Goal: Information Seeking & Learning: Learn about a topic

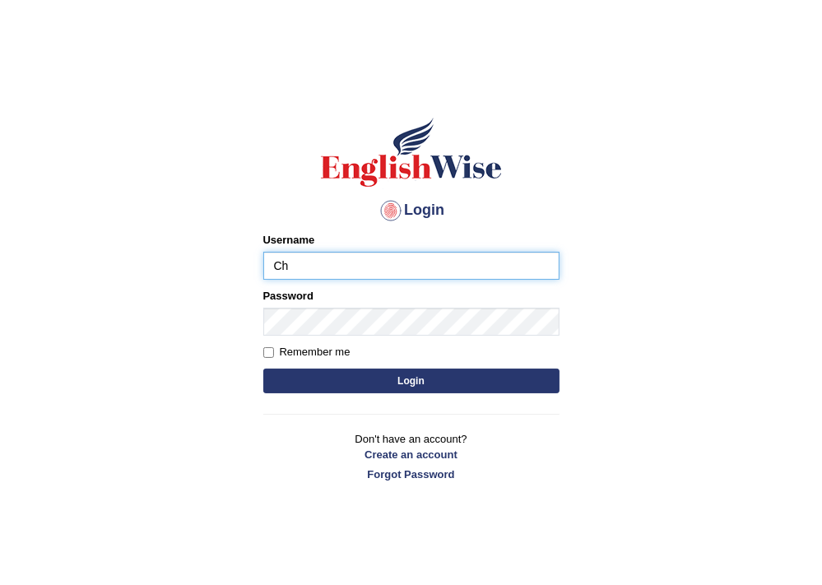
type input "Chinmaydp"
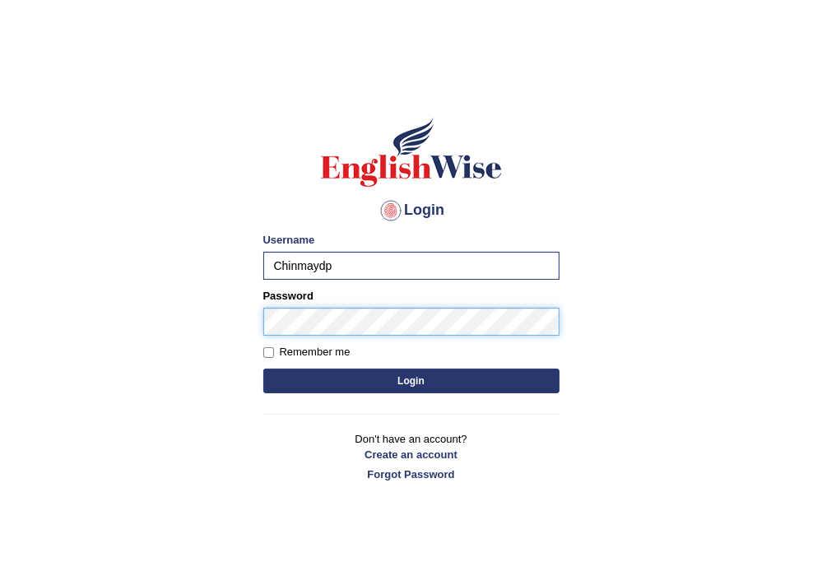
click at [263, 368] on button "Login" at bounding box center [411, 380] width 296 height 25
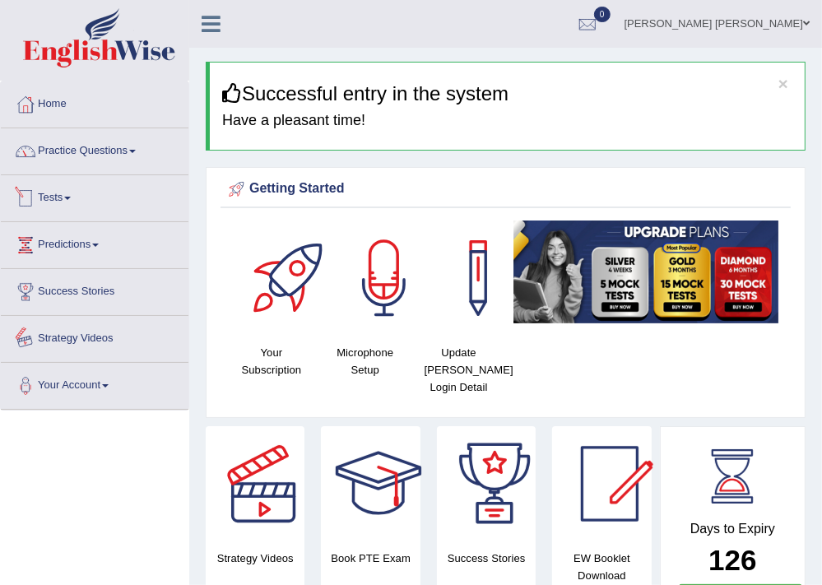
click at [132, 132] on link "Practice Questions" at bounding box center [95, 148] width 188 height 41
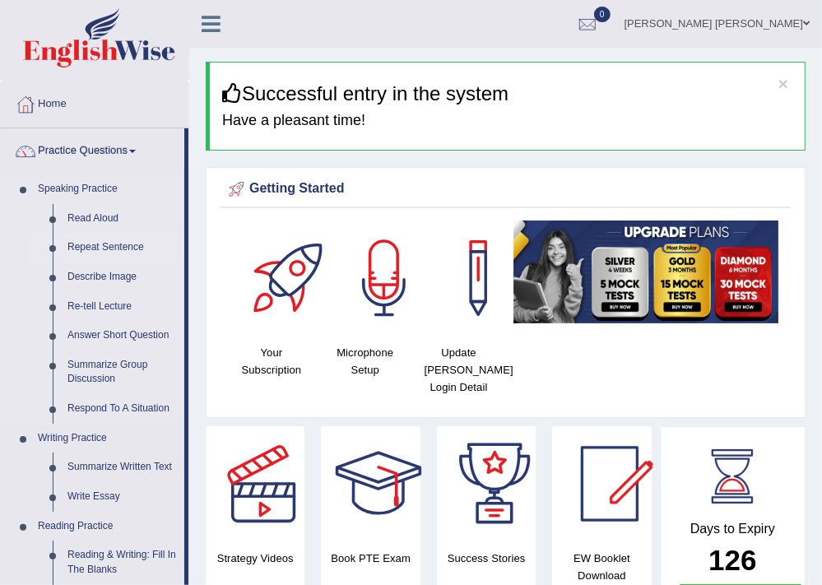
click at [112, 247] on link "Repeat Sentence" at bounding box center [122, 248] width 124 height 30
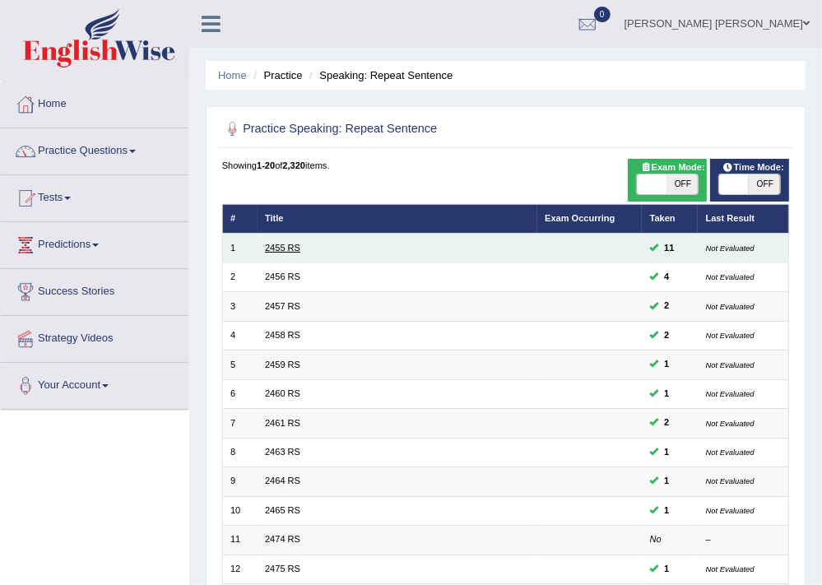
click at [287, 249] on link "2455 RS" at bounding box center [282, 248] width 35 height 10
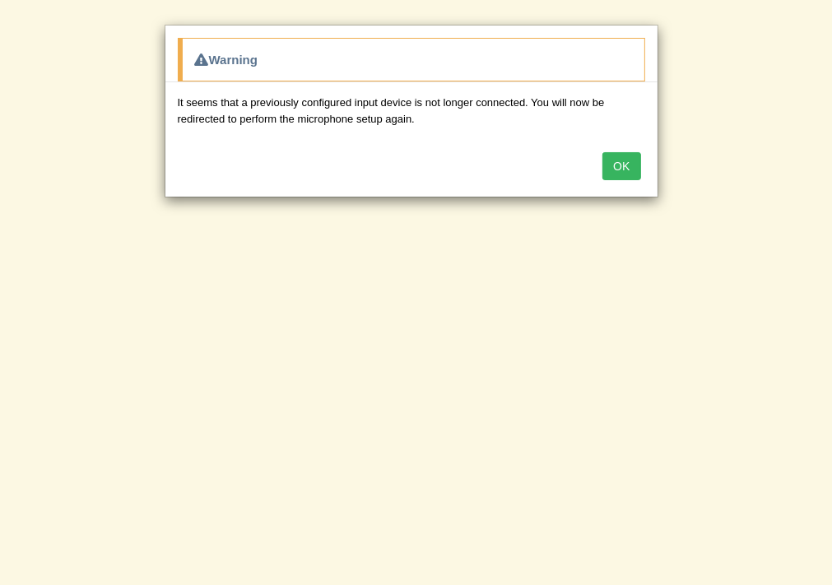
click at [632, 168] on button "OK" at bounding box center [621, 166] width 38 height 28
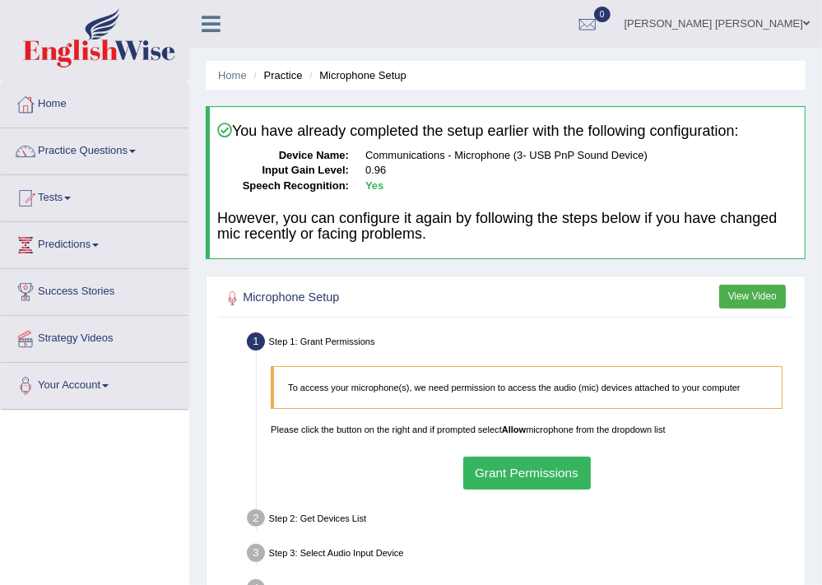
drag, startPoint x: 493, startPoint y: 493, endPoint x: 512, endPoint y: 485, distance: 19.9
click at [498, 491] on div "To access your microphone(s), we need permission to access the audio (mic) devi…" at bounding box center [527, 427] width 526 height 137
click at [526, 480] on button "Grant Permissions" at bounding box center [526, 472] width 127 height 32
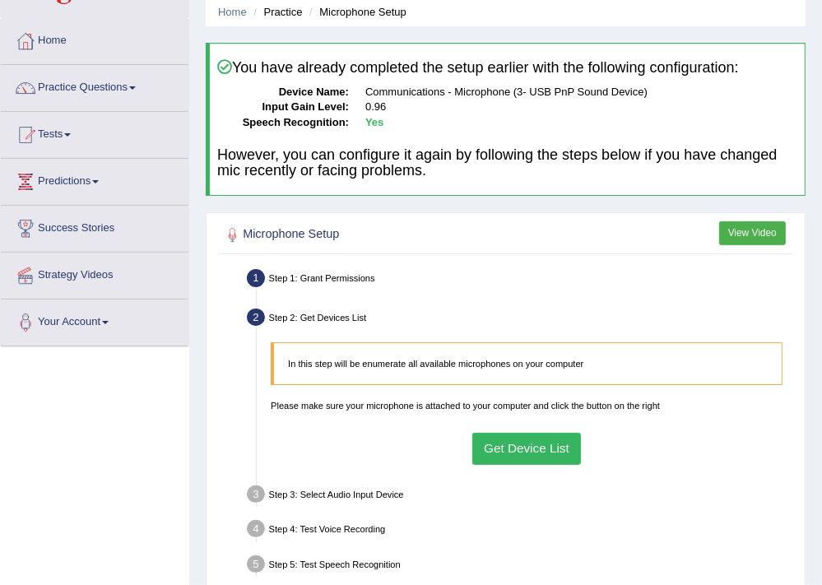
scroll to position [197, 0]
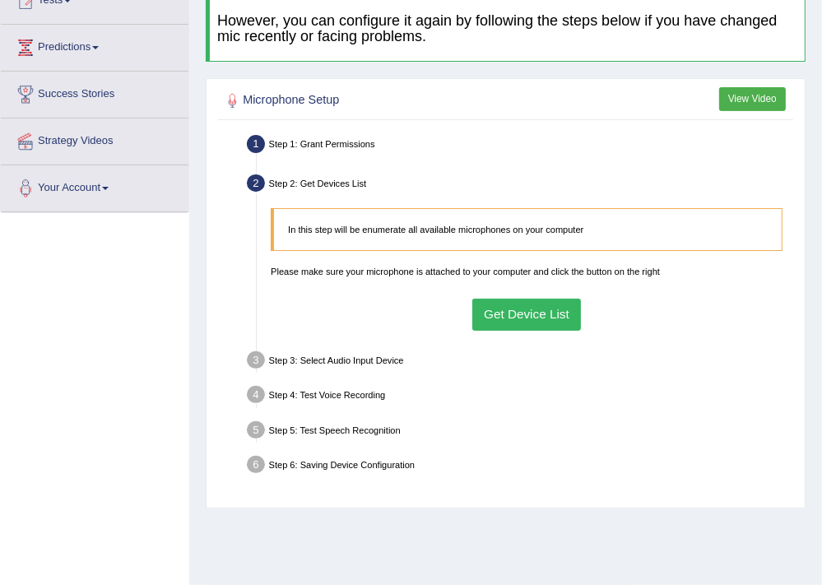
click at [521, 308] on button "Get Device List" at bounding box center [526, 315] width 109 height 32
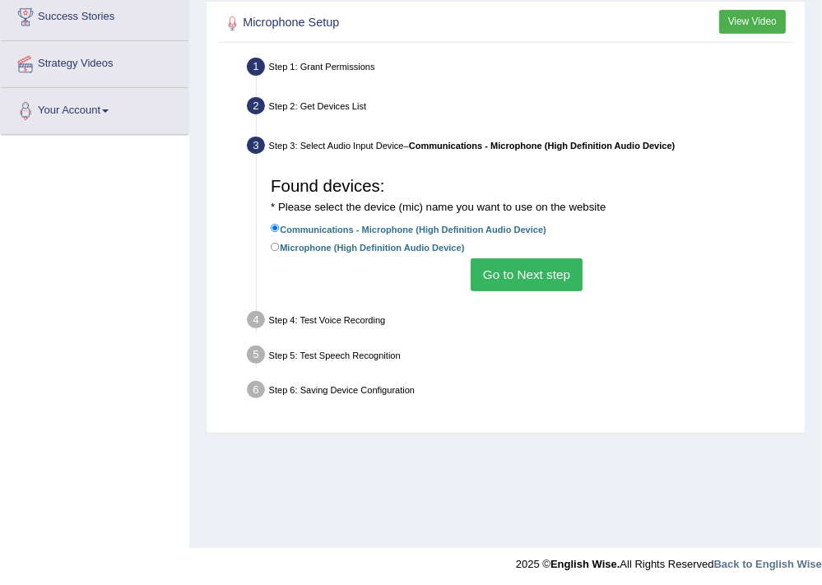
scroll to position [279, 0]
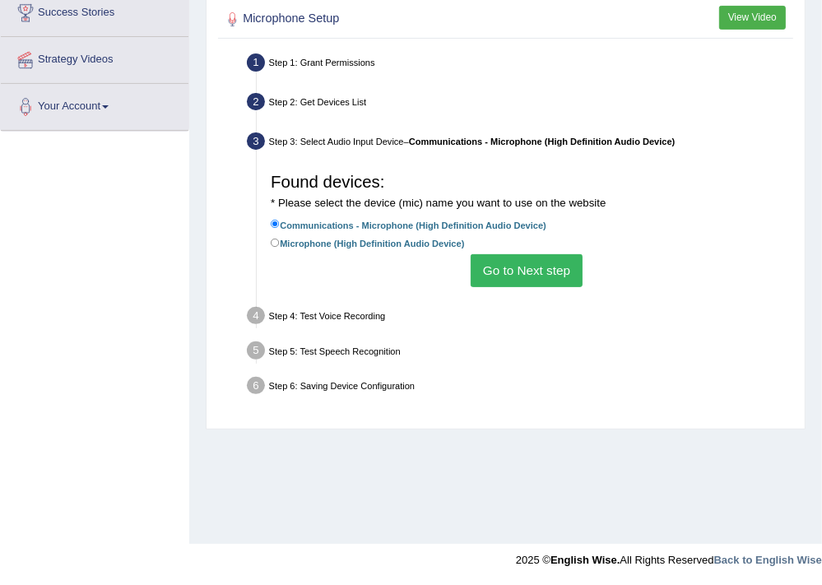
click at [540, 265] on button "Go to Next step" at bounding box center [525, 270] width 111 height 32
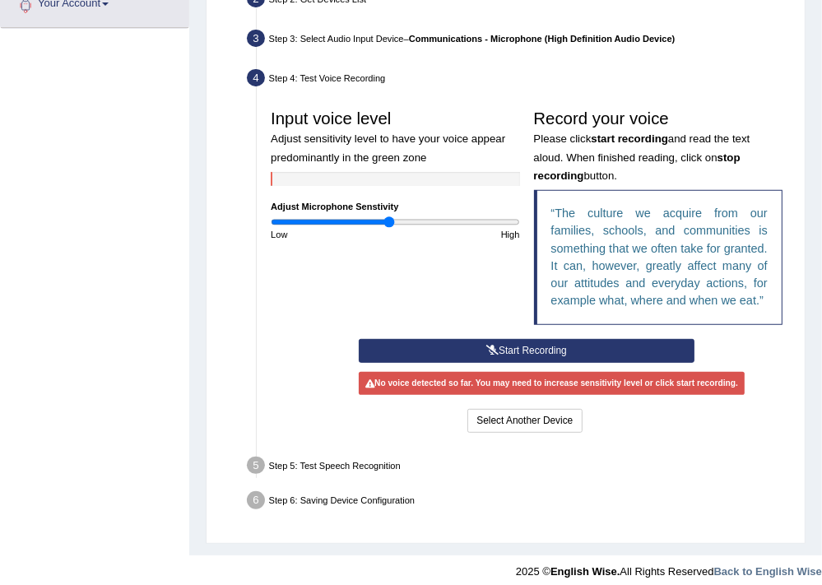
scroll to position [391, 0]
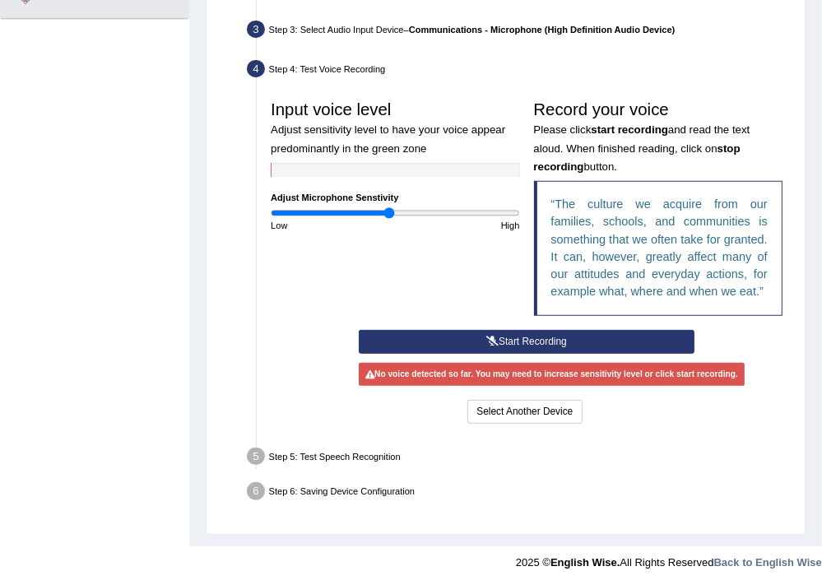
click at [522, 336] on button "Start Recording" at bounding box center [527, 342] width 336 height 24
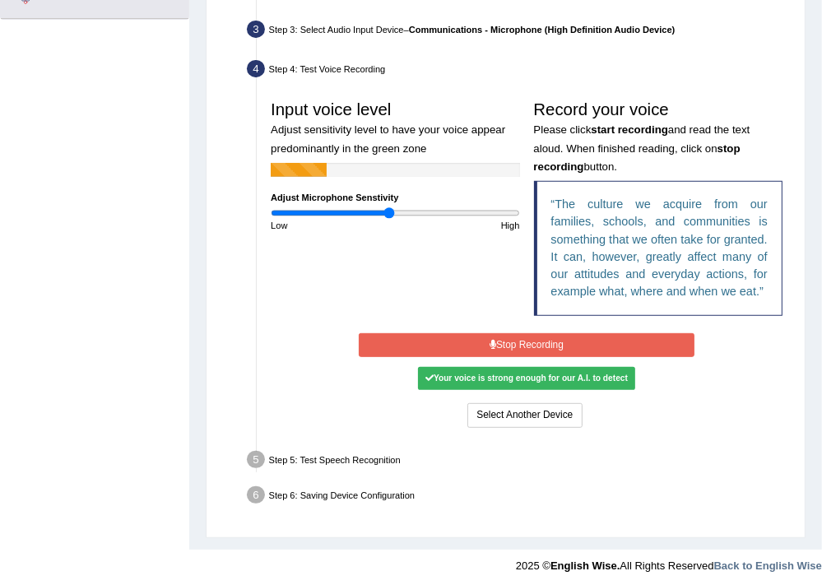
click at [522, 345] on button "Stop Recording" at bounding box center [527, 345] width 336 height 24
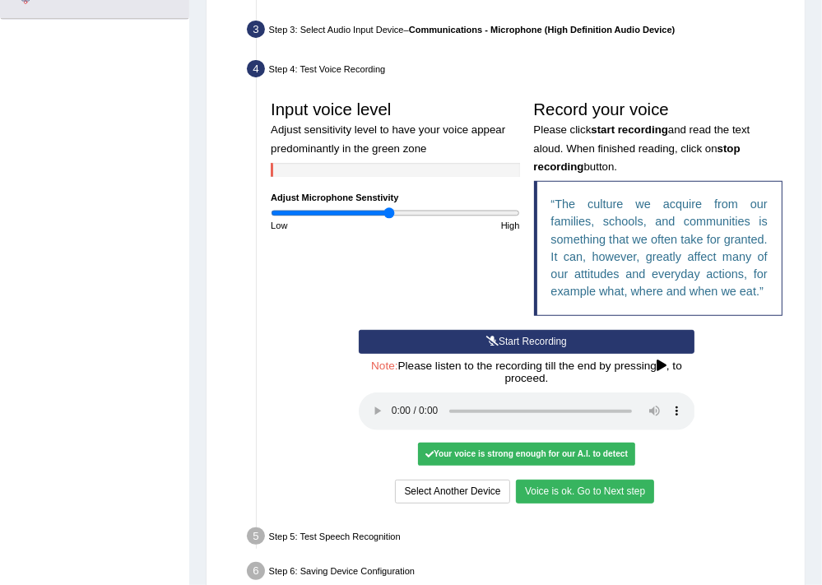
click at [568, 499] on button "Voice is ok. Go to Next step" at bounding box center [585, 492] width 138 height 24
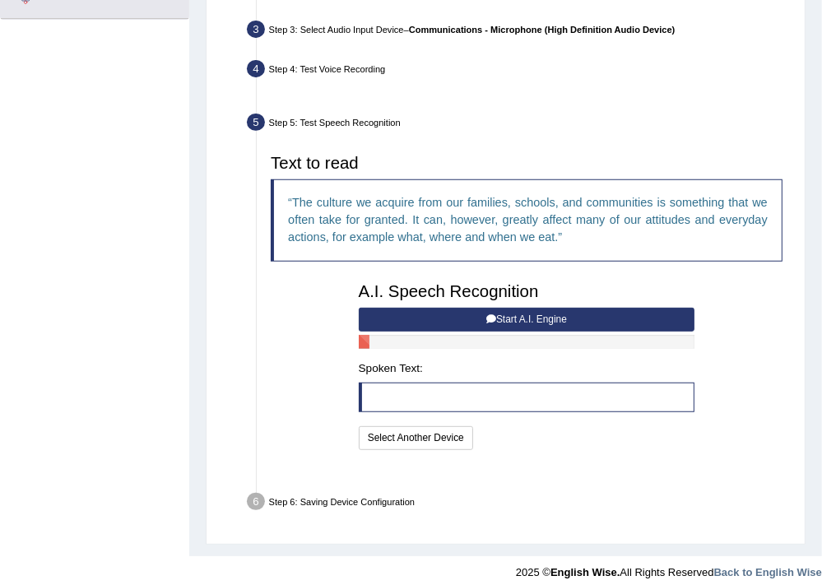
scroll to position [368, 0]
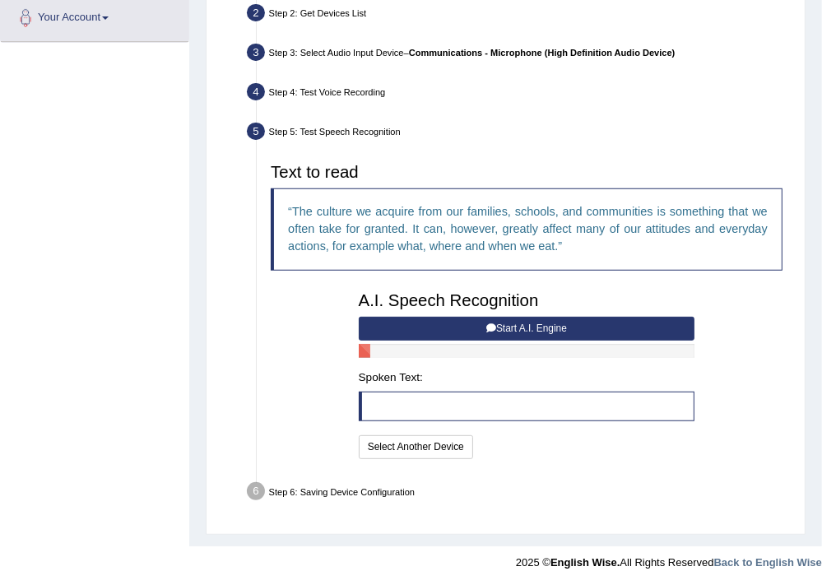
click at [441, 332] on button "Start A.I. Engine" at bounding box center [527, 329] width 336 height 24
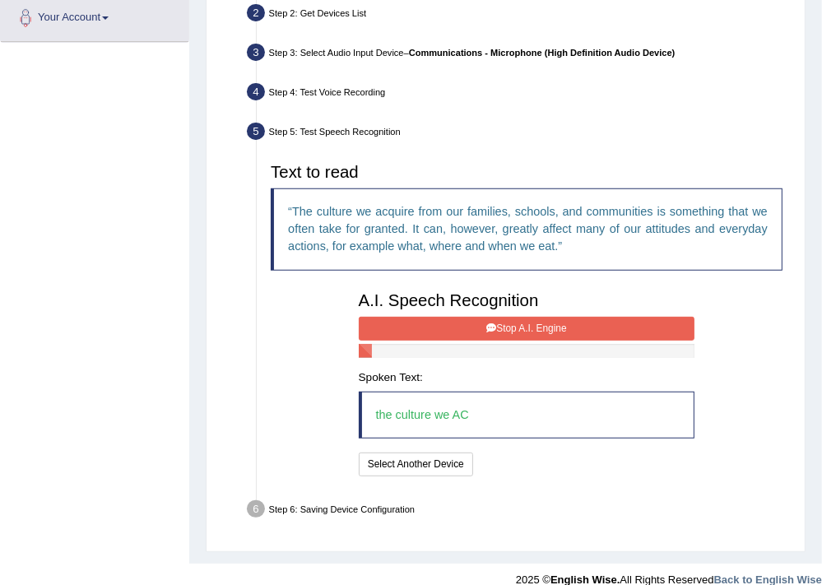
click at [459, 325] on button "Stop A.I. Engine" at bounding box center [527, 329] width 336 height 24
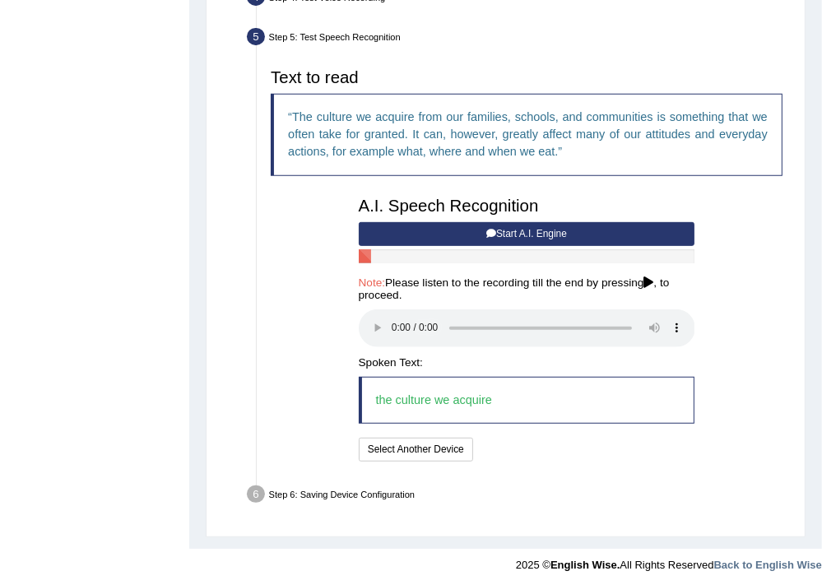
scroll to position [466, 0]
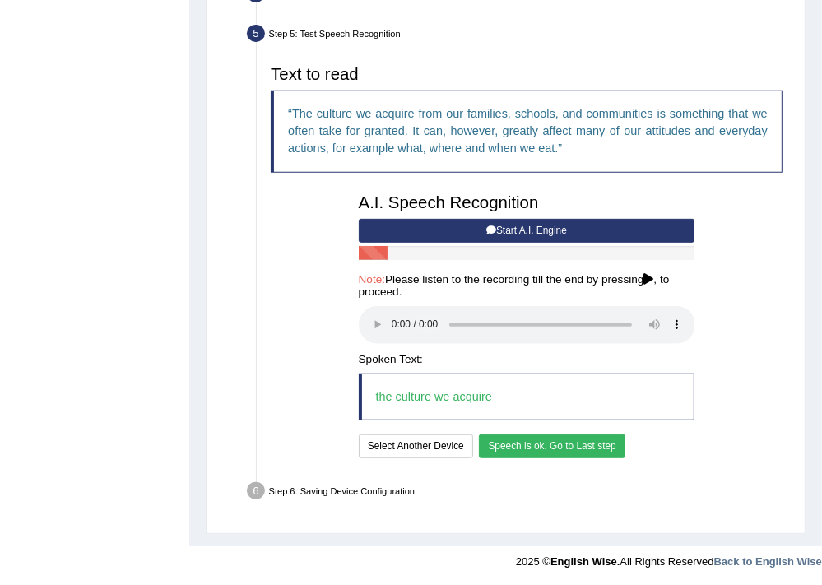
click at [520, 452] on button "Speech is ok. Go to Last step" at bounding box center [552, 446] width 146 height 24
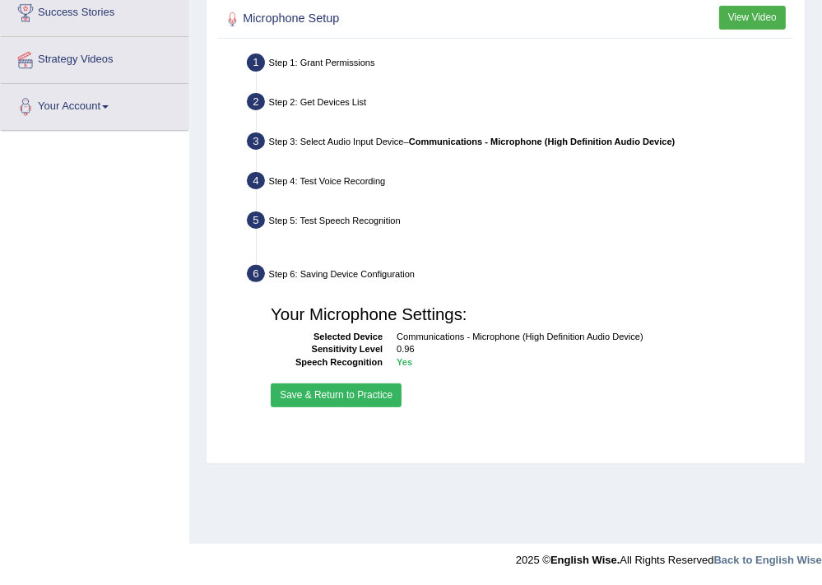
scroll to position [279, 0]
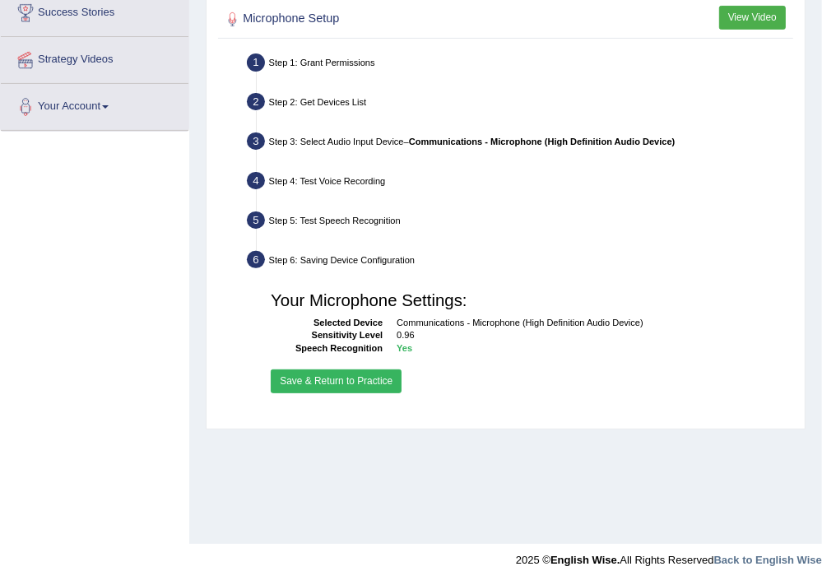
click at [296, 372] on button "Save & Return to Practice" at bounding box center [336, 381] width 131 height 24
